Goal: Transaction & Acquisition: Purchase product/service

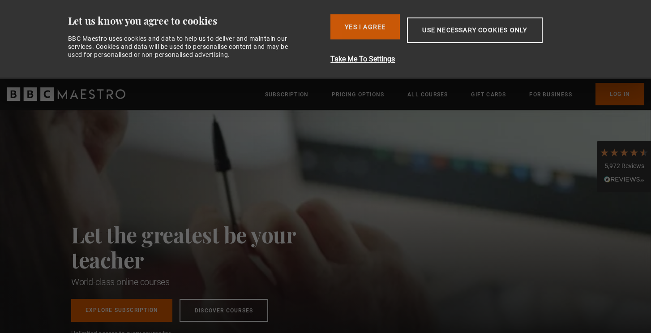
click at [356, 34] on button "Yes I Agree" at bounding box center [364, 26] width 69 height 25
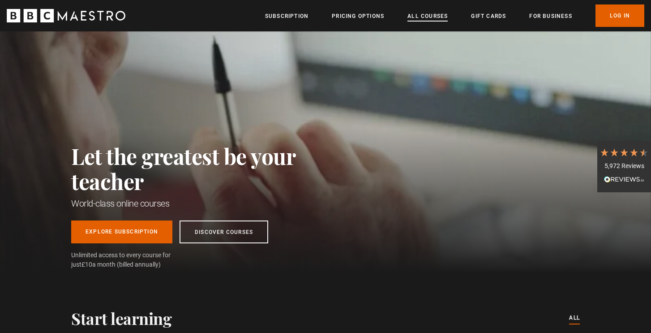
click at [425, 15] on link "All Courses" at bounding box center [427, 16] width 40 height 9
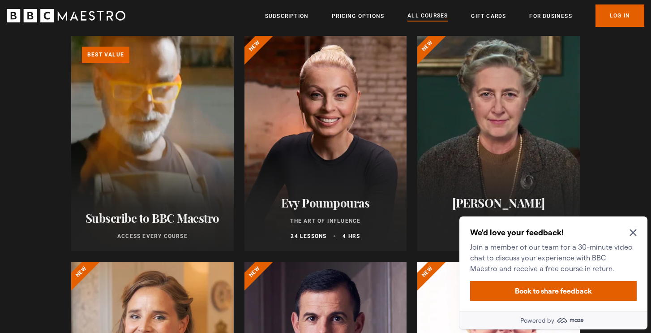
scroll to position [141, 0]
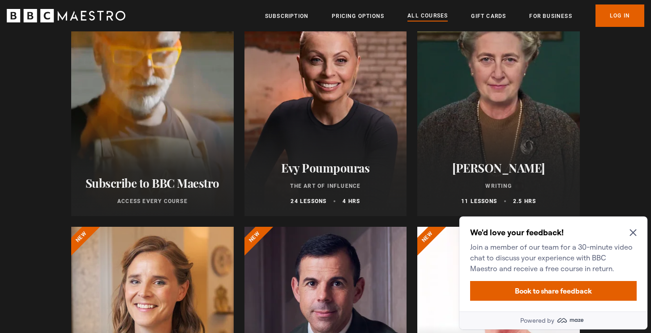
click at [352, 122] on div at bounding box center [325, 108] width 162 height 215
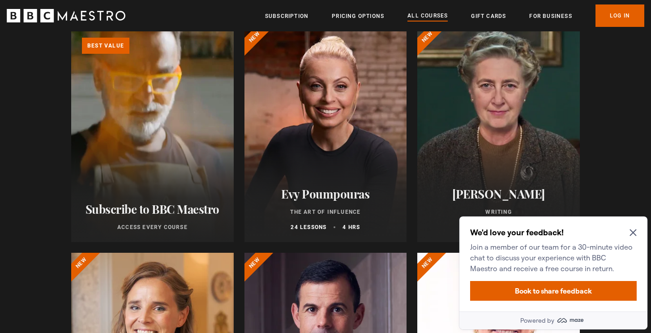
scroll to position [133, 0]
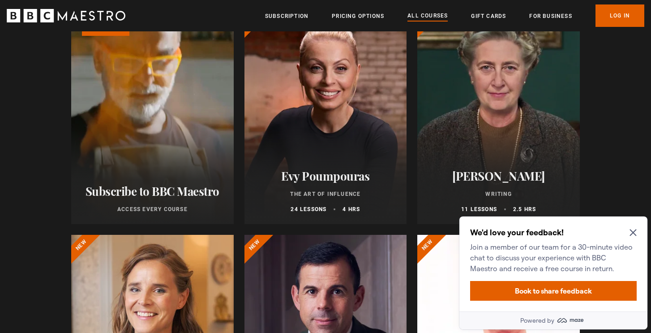
click at [630, 232] on icon "Close Maze Prompt" at bounding box center [632, 232] width 7 height 7
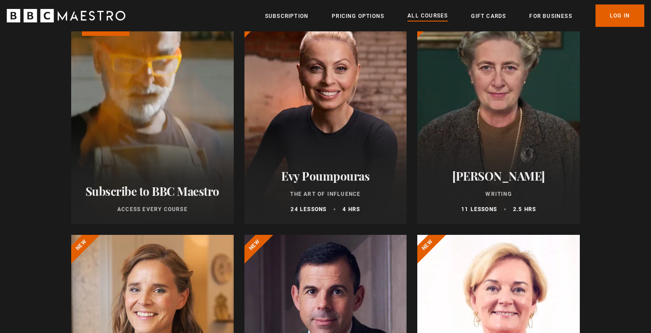
click at [492, 120] on div at bounding box center [498, 116] width 162 height 215
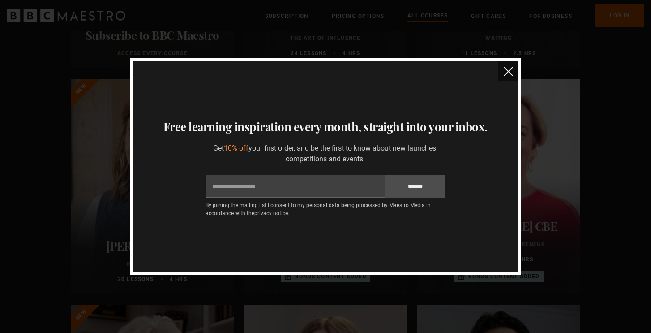
scroll to position [0, 0]
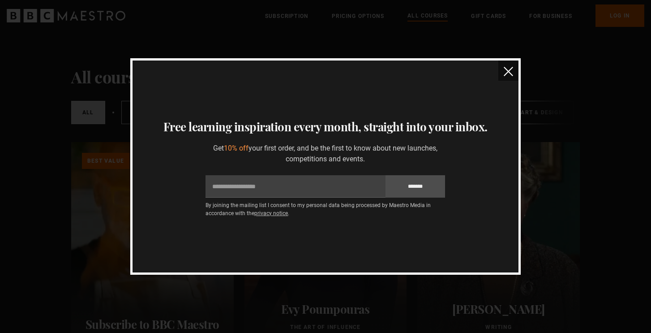
click at [508, 68] on img "close" at bounding box center [508, 71] width 9 height 9
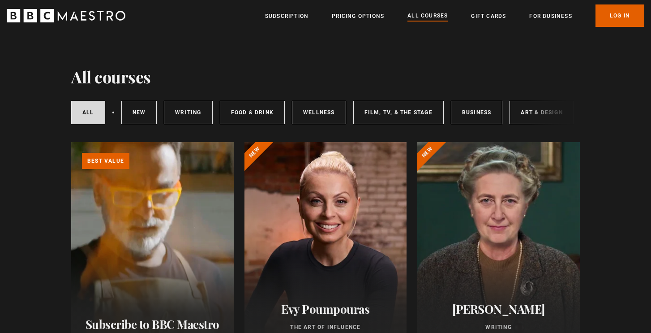
click at [361, 183] on div at bounding box center [325, 249] width 162 height 215
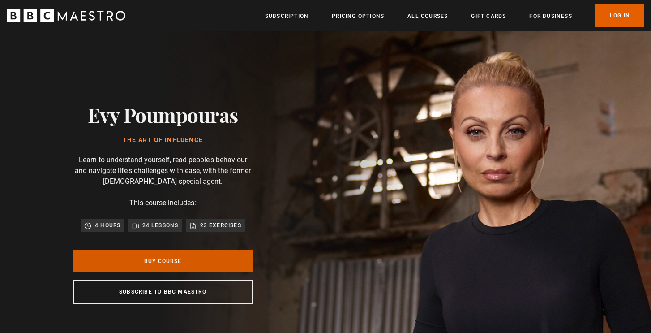
click at [234, 253] on link "Buy Course" at bounding box center [162, 261] width 179 height 22
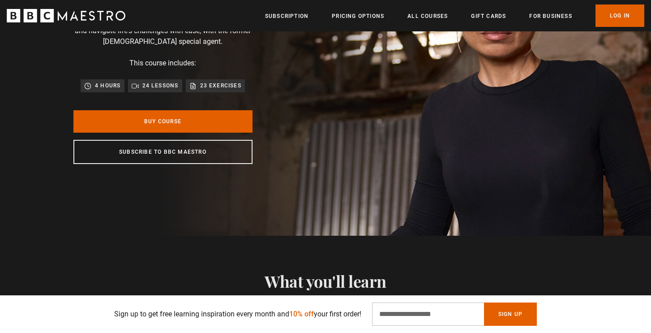
scroll to position [57, 0]
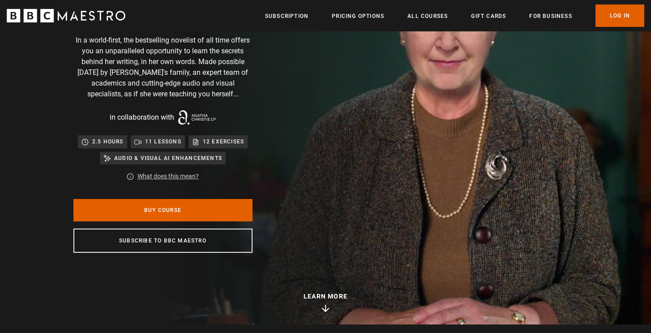
scroll to position [120, 0]
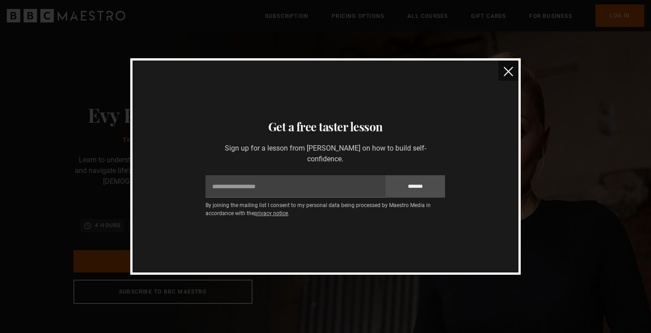
click at [514, 75] on button "close" at bounding box center [508, 70] width 20 height 20
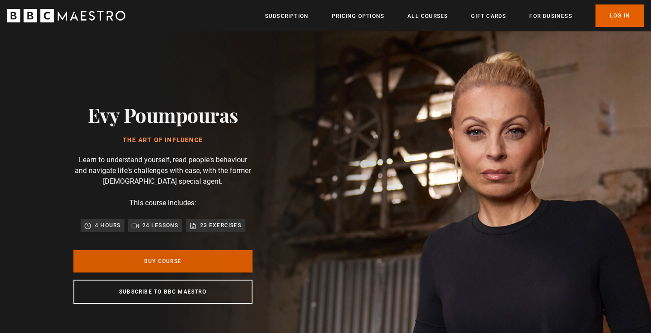
click at [214, 267] on link "Buy Course" at bounding box center [162, 261] width 179 height 22
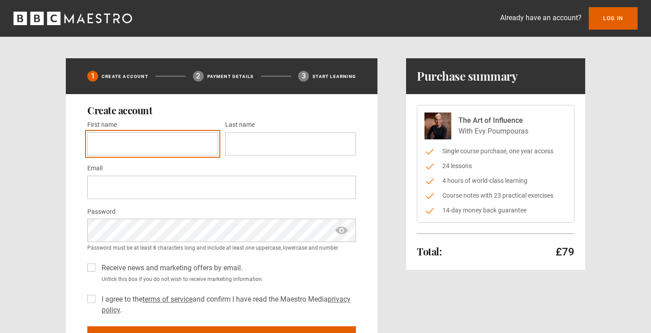
click at [190, 145] on input "First name *" at bounding box center [152, 143] width 131 height 23
type input "******"
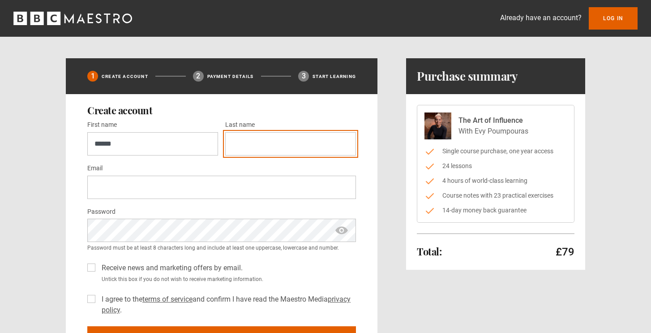
type input "****"
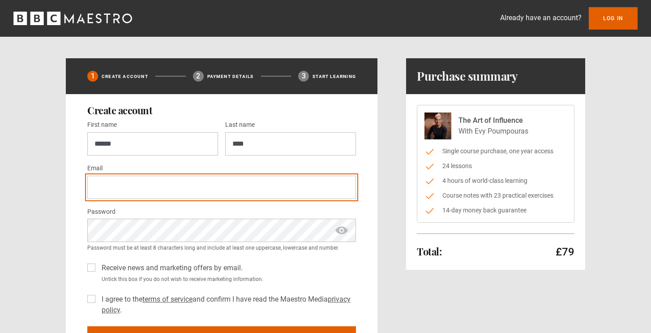
type input "**********"
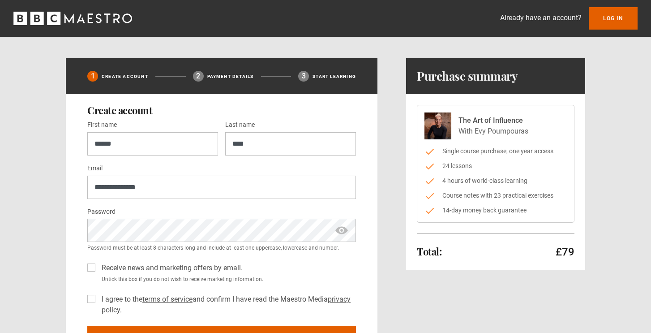
click at [194, 284] on div "Receive news and marketing offers by email. Untick this box if you do not wish …" at bounding box center [221, 287] width 269 height 56
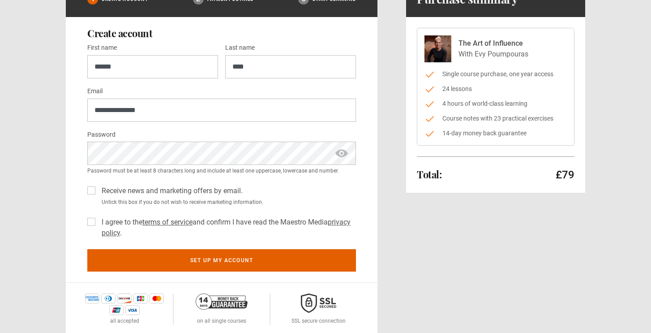
scroll to position [115, 0]
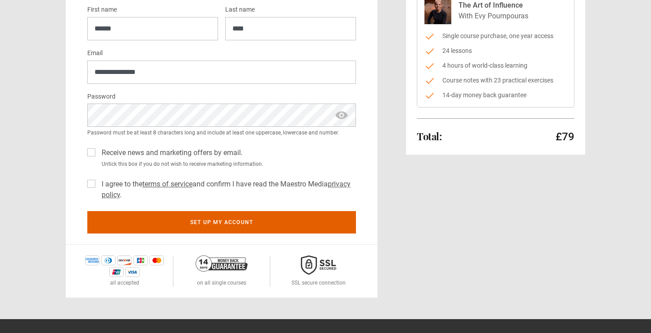
click at [95, 184] on div "I agree to the terms of service and confirm I have read the Maestro Media priva…" at bounding box center [221, 187] width 269 height 25
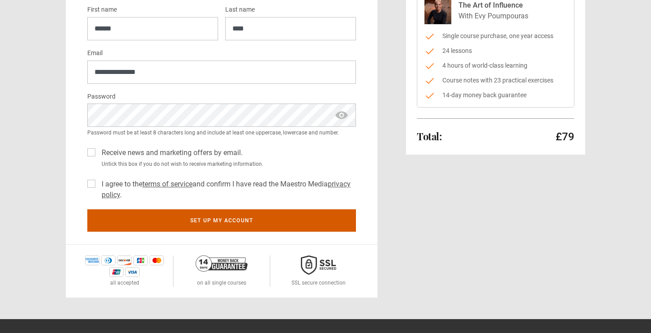
click at [120, 225] on button "Set up my account" at bounding box center [221, 220] width 269 height 22
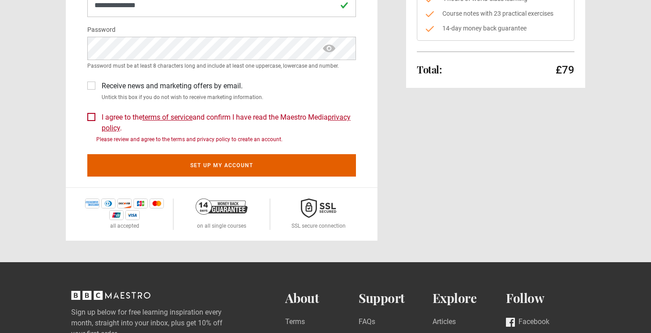
scroll to position [192, 0]
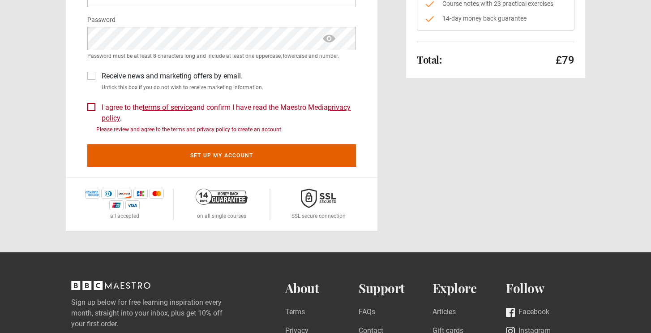
click at [98, 107] on label "I agree to the terms of service and confirm I have read the Maestro Media priva…" at bounding box center [227, 112] width 258 height 21
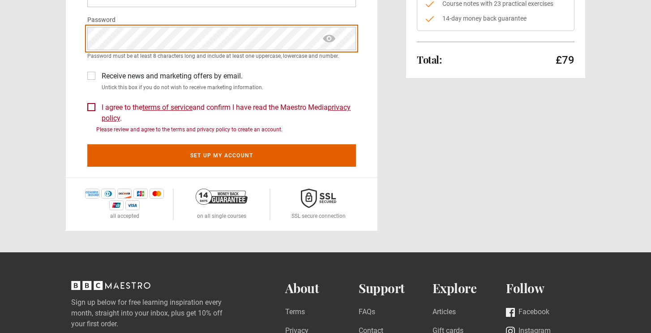
scroll to position [191, 0]
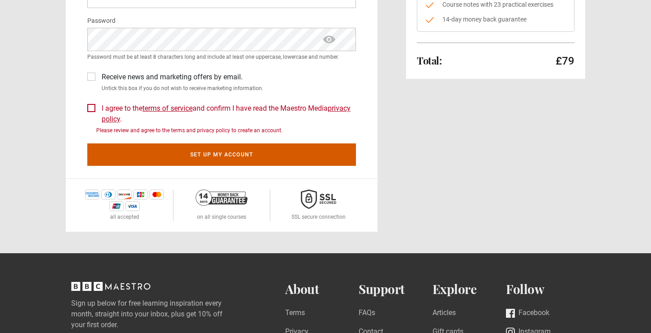
click at [137, 153] on button "Set up my account" at bounding box center [221, 154] width 269 height 22
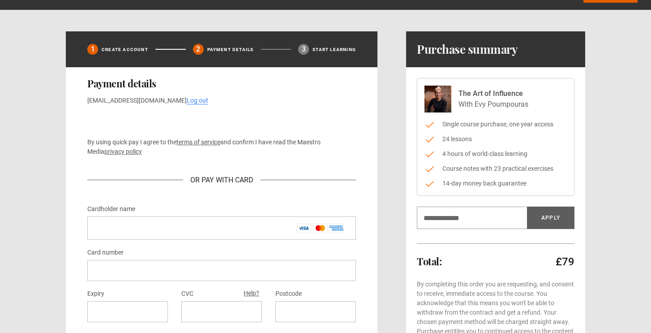
scroll to position [56, 0]
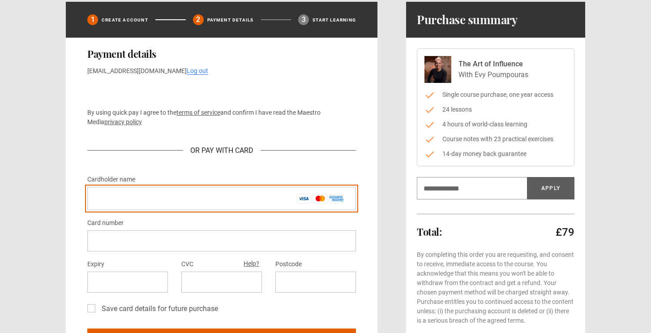
click at [137, 196] on input "Cardholder name *" at bounding box center [221, 198] width 269 height 23
type input "******"
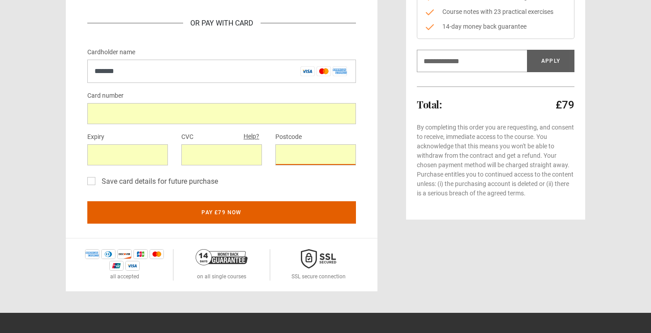
scroll to position [229, 0]
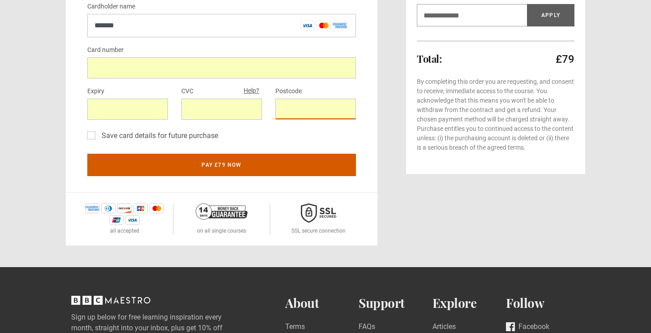
click at [117, 173] on button "Pay £79 now" at bounding box center [221, 165] width 269 height 22
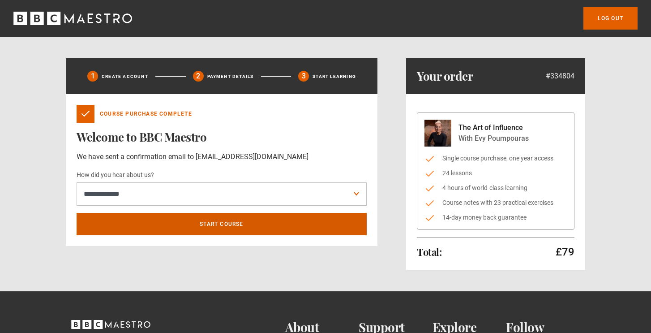
click at [296, 222] on link "Start course" at bounding box center [222, 224] width 290 height 22
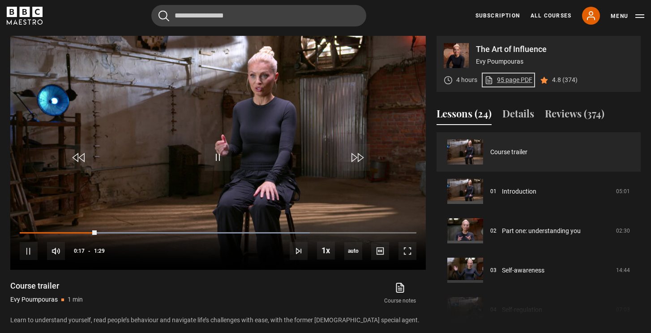
click at [507, 81] on link "95 page PDF (opens in new tab)" at bounding box center [508, 79] width 48 height 9
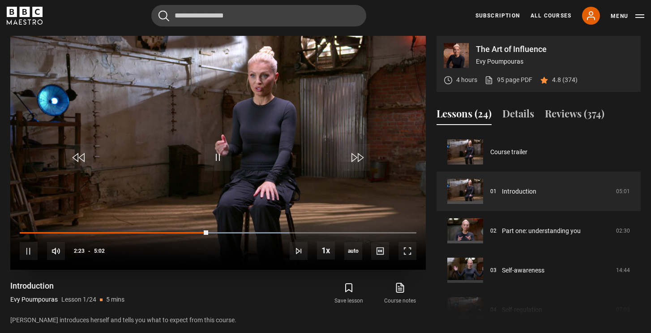
click at [185, 133] on video "Video Player" at bounding box center [217, 153] width 415 height 234
click at [224, 156] on span "Video Player" at bounding box center [218, 157] width 27 height 27
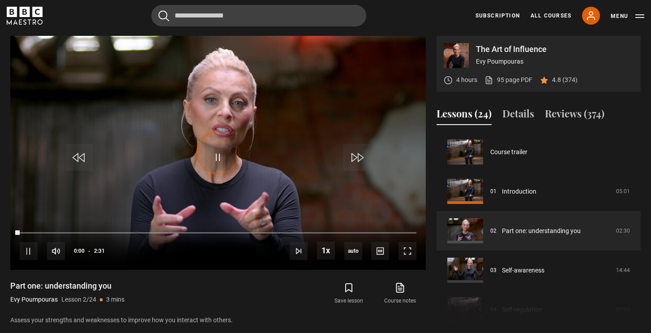
scroll to position [39, 0]
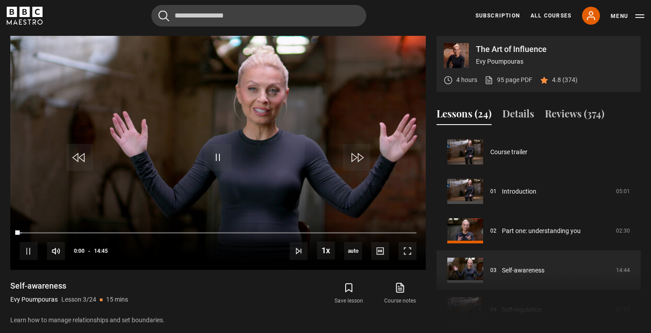
scroll to position [79, 0]
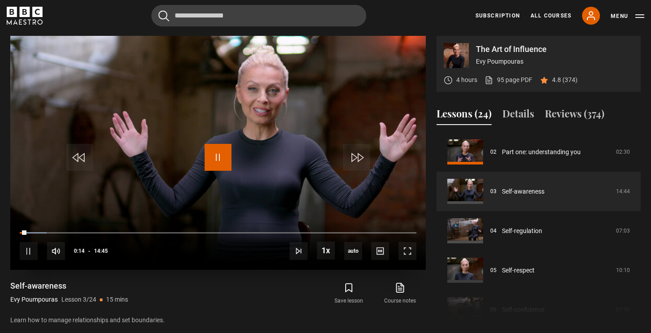
click at [211, 149] on span "Video Player" at bounding box center [218, 157] width 27 height 27
